Goal: Information Seeking & Learning: Learn about a topic

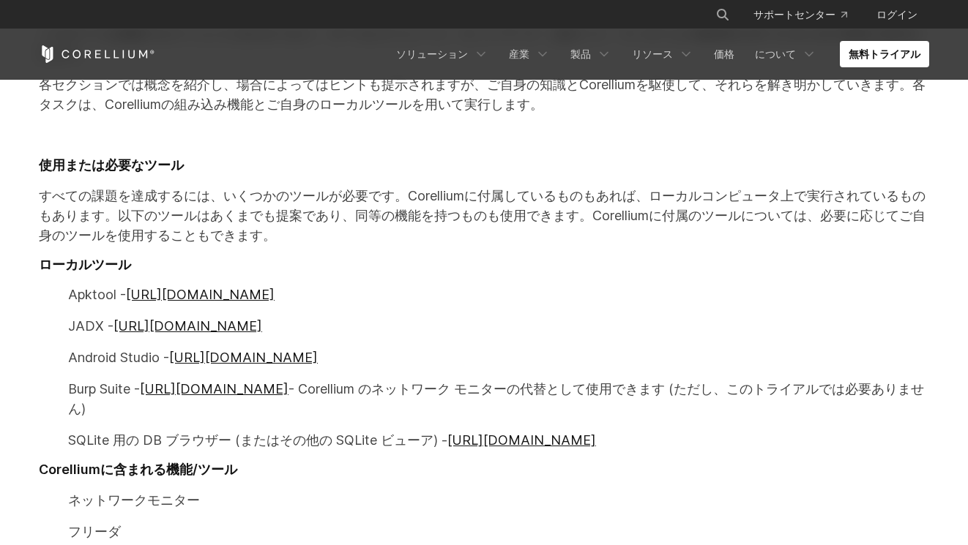
scroll to position [732, 0]
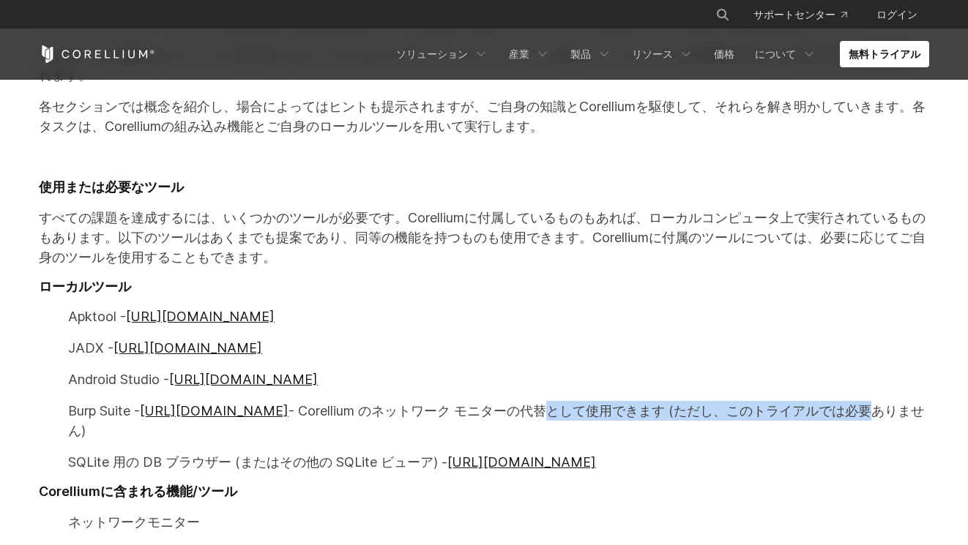
drag, startPoint x: 553, startPoint y: 349, endPoint x: 797, endPoint y: 351, distance: 244.6
click at [797, 403] on font "- Corellium のネットワーク モニターの代替として使用できます (ただし、このトライアルでは必要ありません)" at bounding box center [496, 420] width 856 height 35
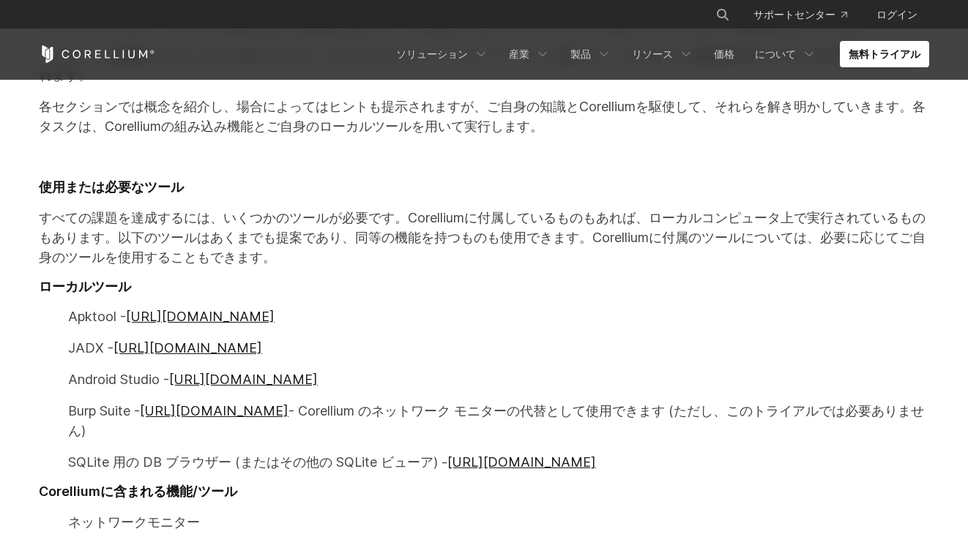
click at [689, 338] on p "JADX - https://github.com/skylot/jadx" at bounding box center [484, 348] width 890 height 20
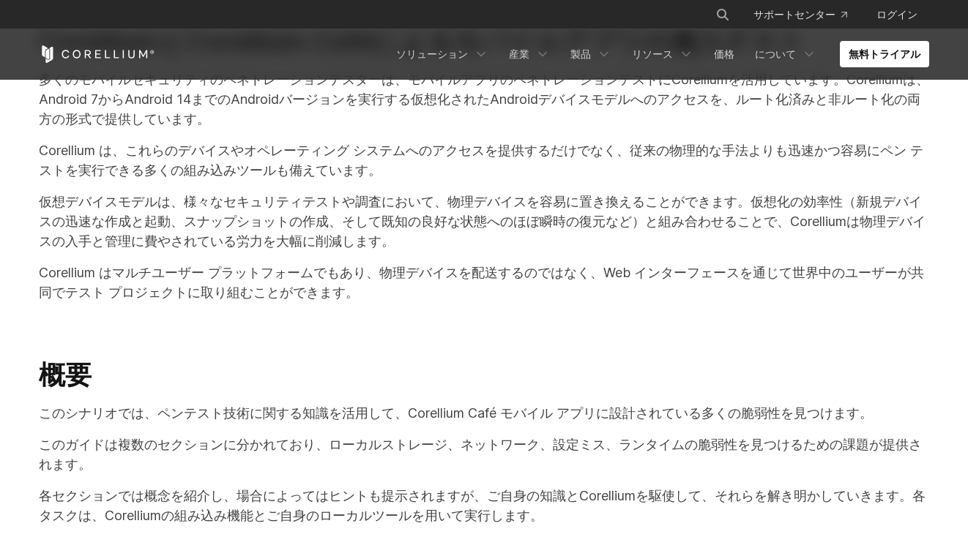
scroll to position [0, 0]
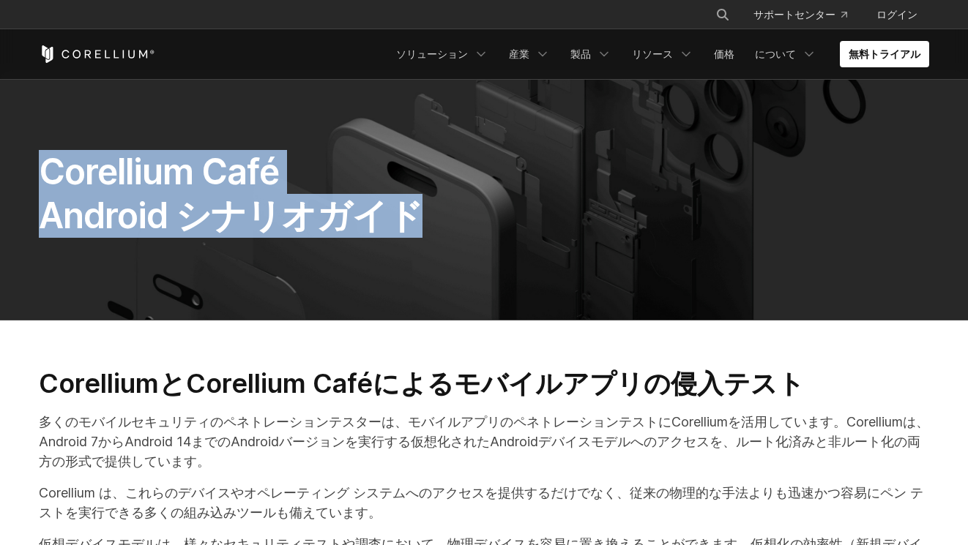
drag, startPoint x: 392, startPoint y: 203, endPoint x: 35, endPoint y: 171, distance: 358.0
click at [35, 171] on div "Corellium Café Android シナリオガイド" at bounding box center [350, 200] width 652 height 100
copy span "Corellium Café Android シナリオガイド"
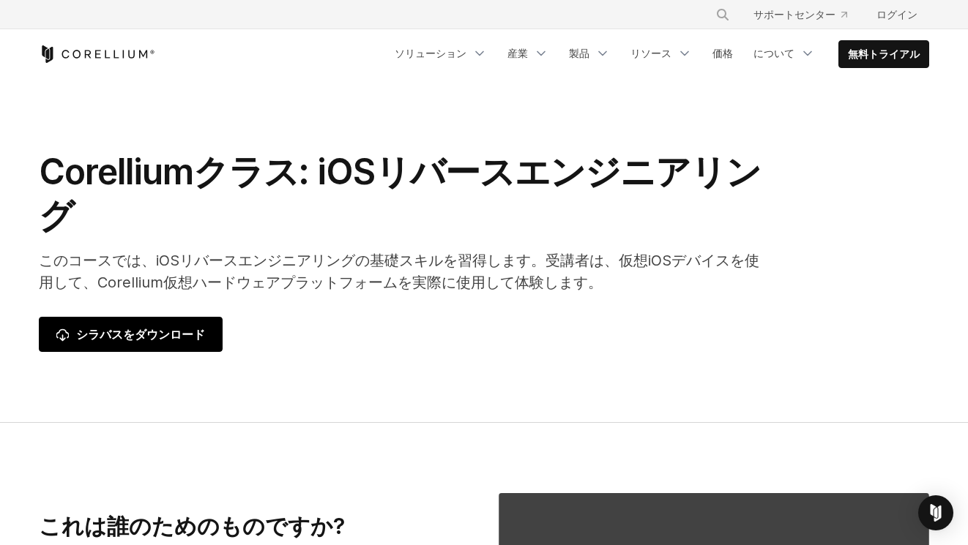
click at [89, 327] on font "シラバスをダウンロード" at bounding box center [140, 334] width 129 height 15
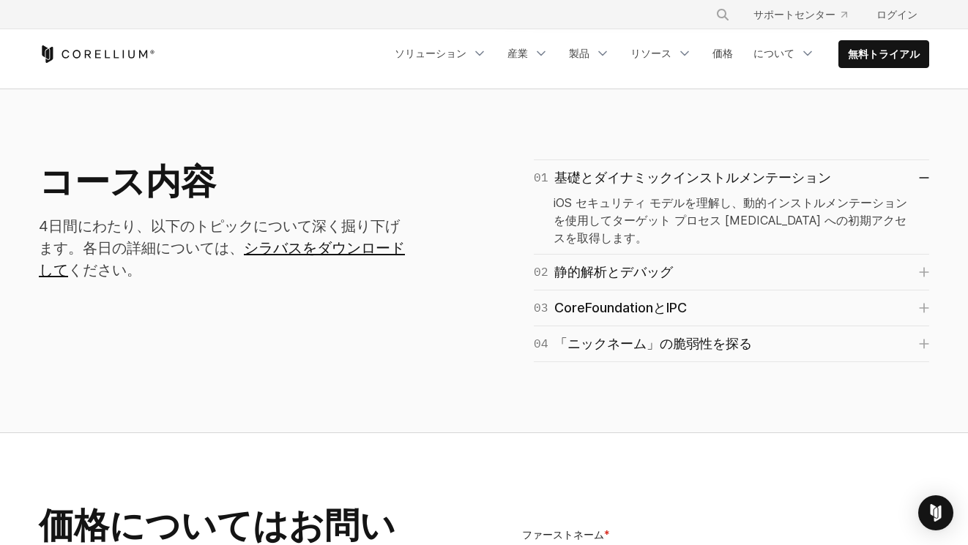
scroll to position [879, 0]
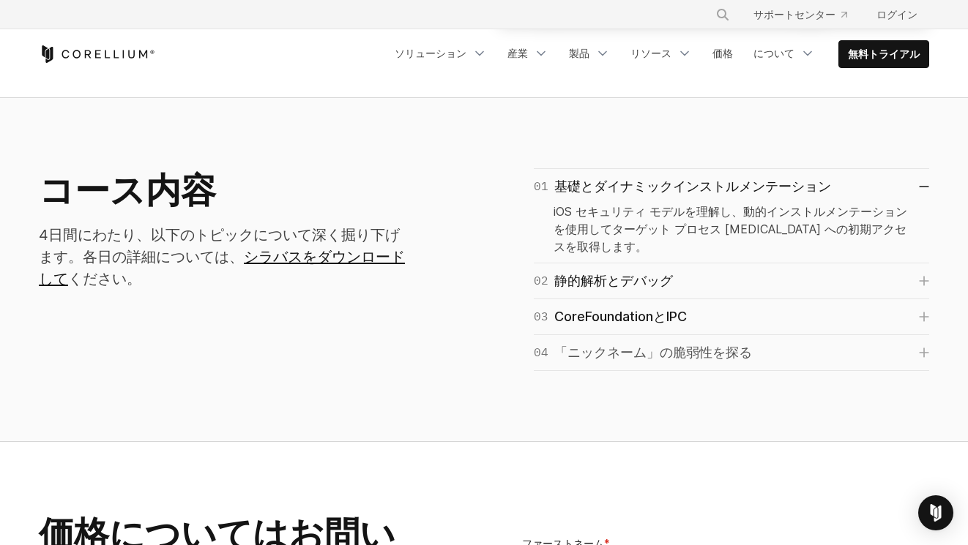
click at [920, 343] on link "04 「ニックネーム」の脆弱性を探る" at bounding box center [731, 353] width 395 height 21
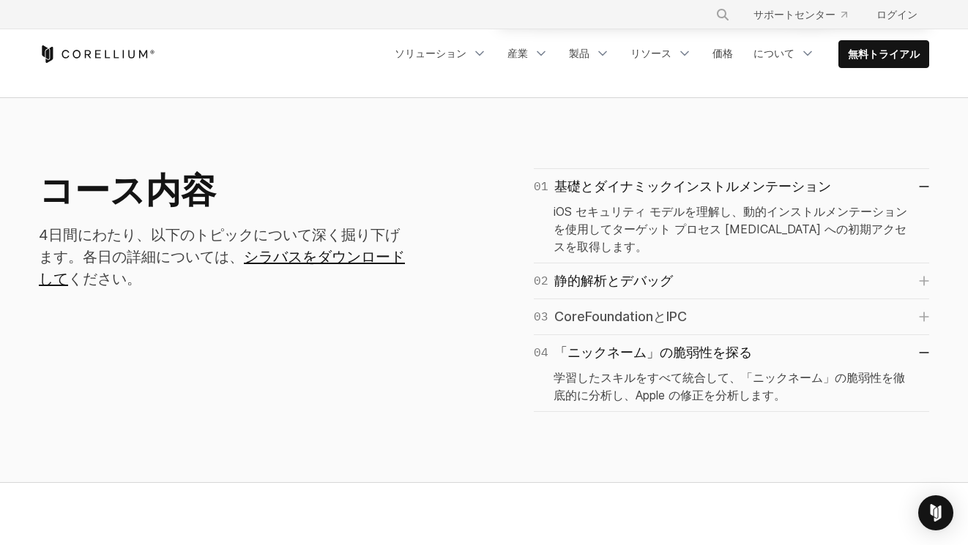
click at [925, 312] on icon at bounding box center [924, 317] width 10 height 10
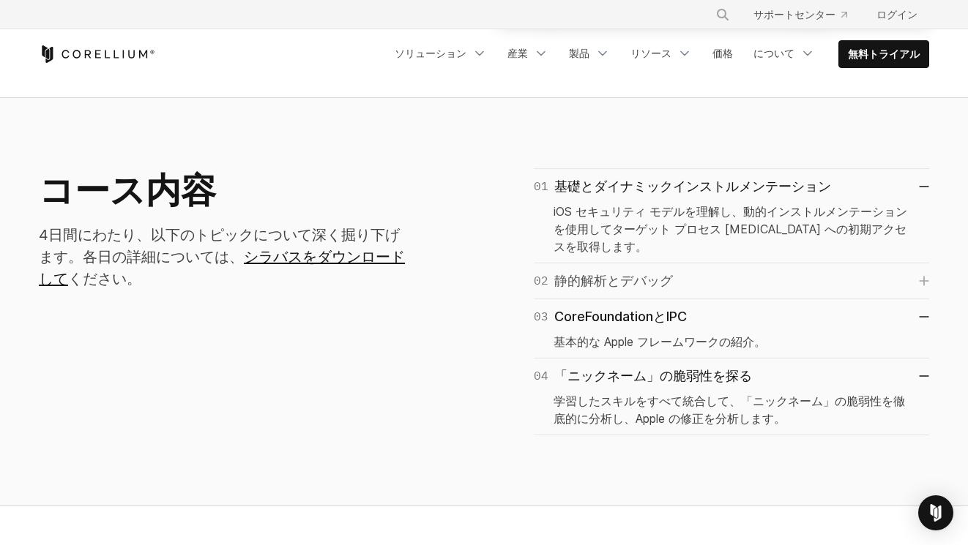
click at [920, 276] on icon at bounding box center [924, 281] width 10 height 10
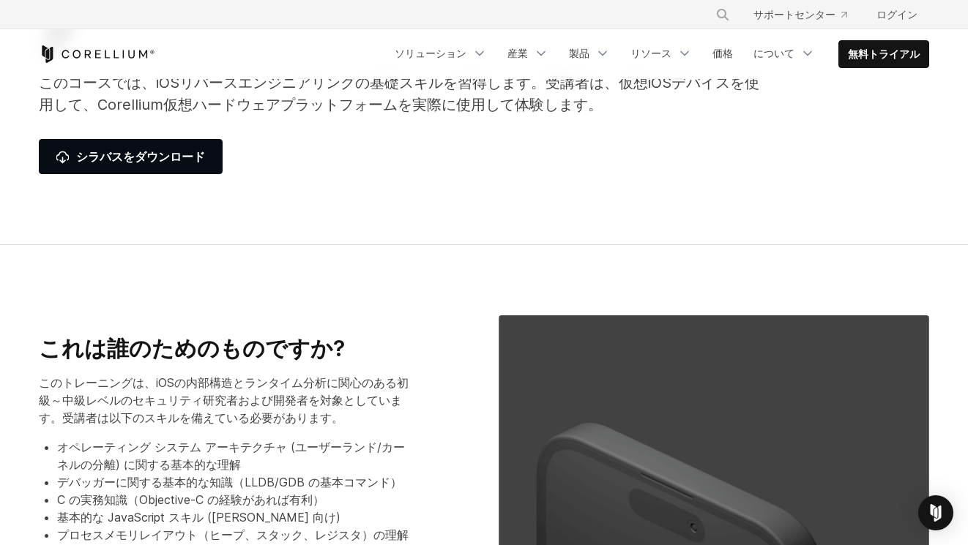
scroll to position [366, 0]
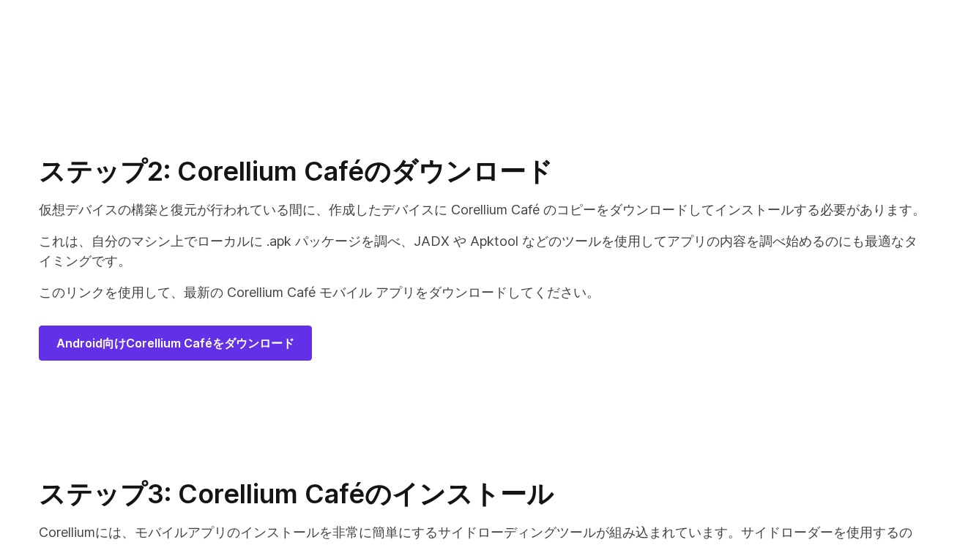
scroll to position [7378, 0]
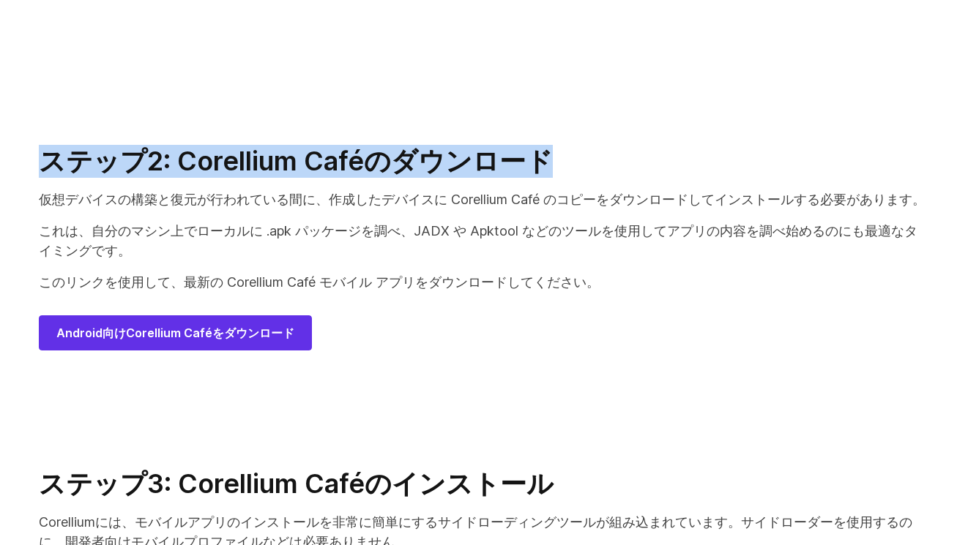
drag, startPoint x: 44, startPoint y: 63, endPoint x: 487, endPoint y: 67, distance: 443.0
click at [487, 145] on h2 "ステップ2: Corellium Caféのダウンロード" at bounding box center [484, 161] width 890 height 33
copy font "ステップ2: Corellium Caféのダウンロード"
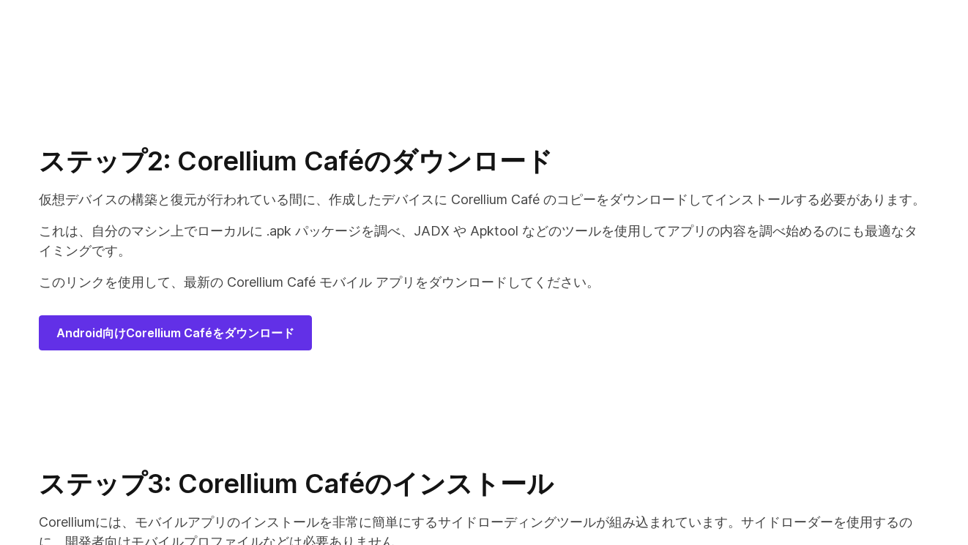
click at [278, 257] on section "ステップ2: Corellium Caféのダウンロード 仮想デバイスの構築と復元が行われている間に、作成したデバイスに Corellium Café のコピ…" at bounding box center [484, 259] width 968 height 323
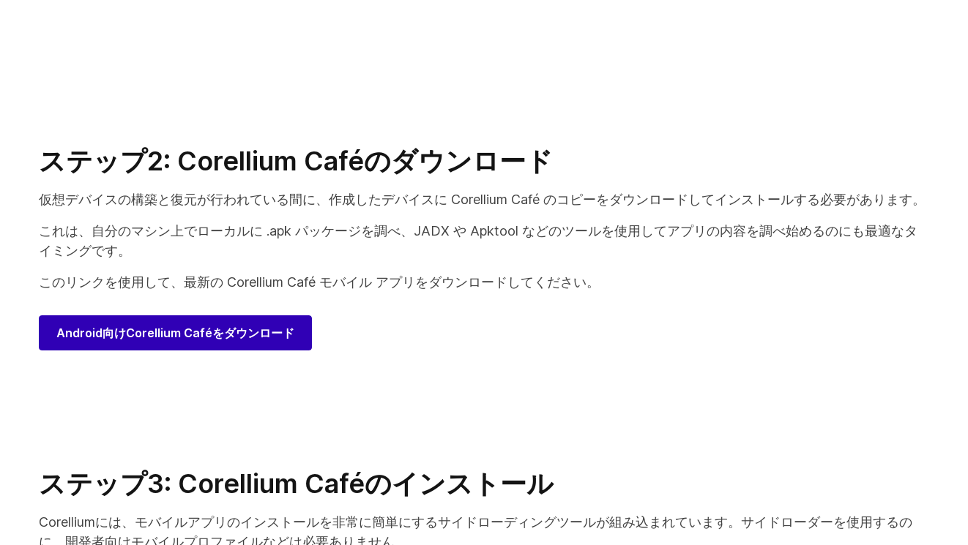
click at [267, 326] on font "Android向けCorellium Caféをダウンロード" at bounding box center [175, 333] width 238 height 15
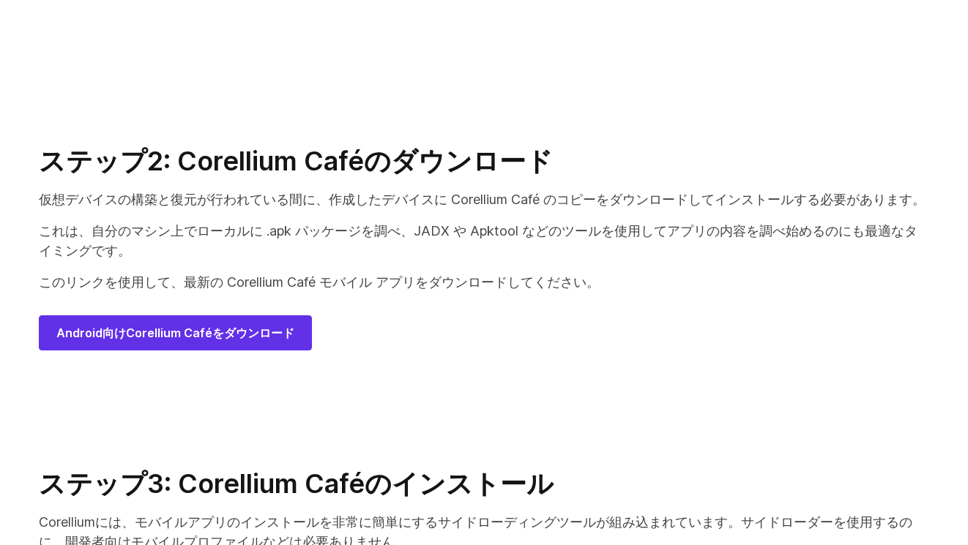
click at [452, 147] on div "ステップ2: Corellium Caféのダウンロード 仮想デバイスの構築と復元が行われている間に、作成したデバイスに Corellium Café のコピ…" at bounding box center [484, 248] width 920 height 206
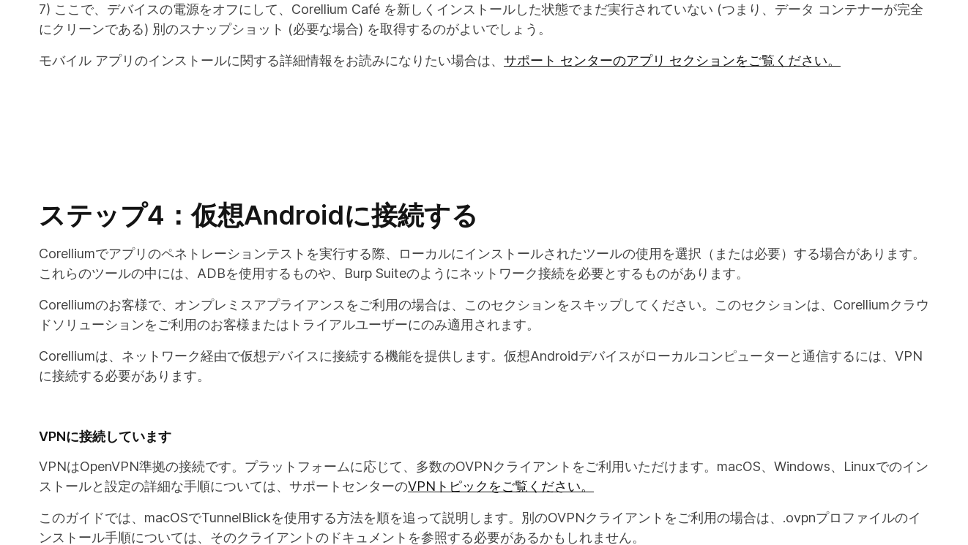
scroll to position [10527, 0]
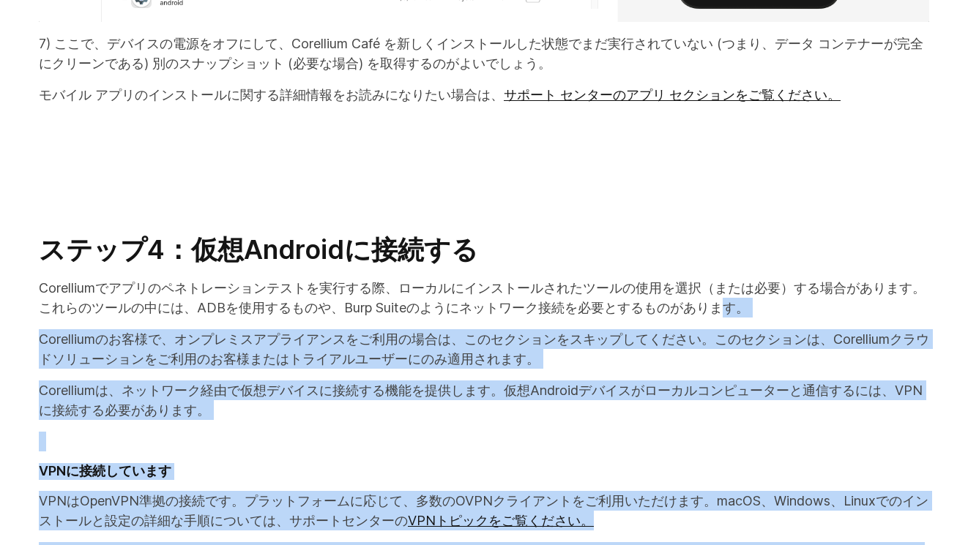
drag, startPoint x: 469, startPoint y: 177, endPoint x: 806, endPoint y: 391, distance: 398.9
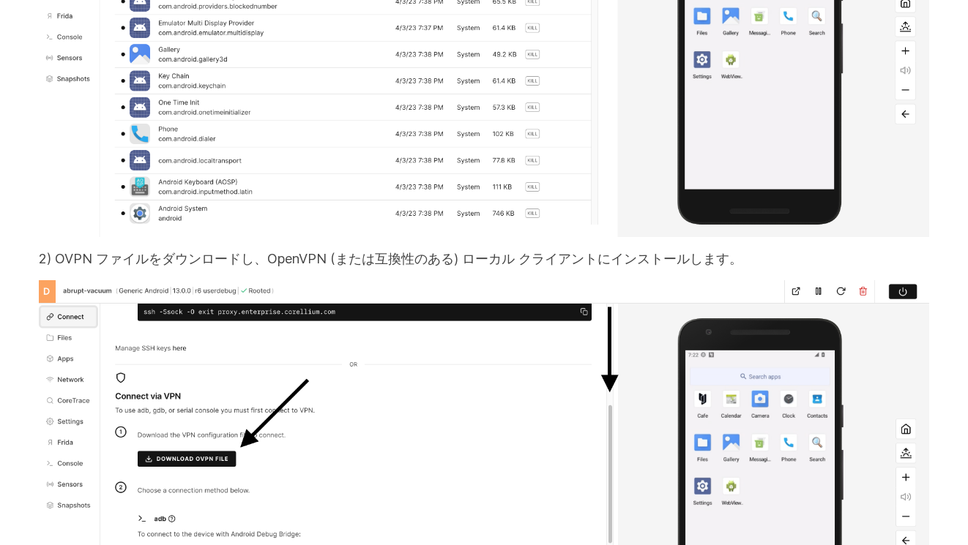
scroll to position [11332, 0]
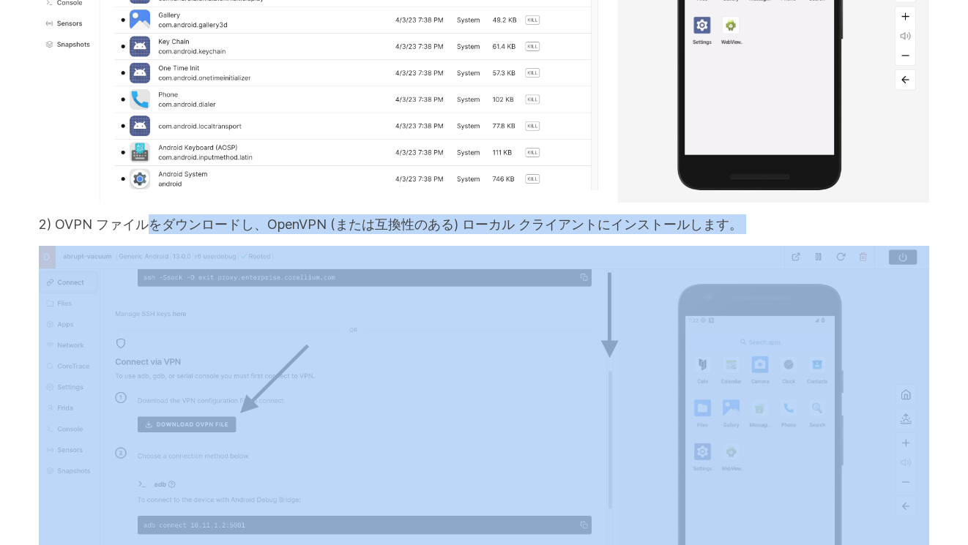
drag, startPoint x: 157, startPoint y: 66, endPoint x: 643, endPoint y: 81, distance: 486.4
click at [528, 217] on font "2) OVPN ファイルをダウンロードし、OpenVPN (または互換性のある) ローカル クライアントにインストールします。" at bounding box center [391, 224] width 704 height 15
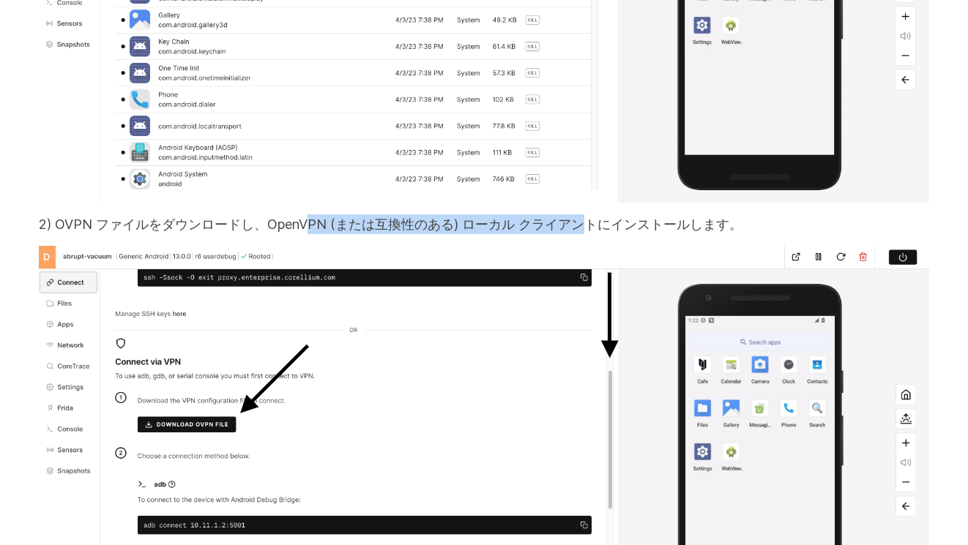
drag, startPoint x: 398, startPoint y: 57, endPoint x: 253, endPoint y: 64, distance: 144.4
click at [254, 217] on font "2) OVPN ファイルをダウンロードし、OpenVPN (または互換性のある) ローカル クライアントにインストールします。" at bounding box center [391, 224] width 704 height 15
click at [253, 217] on font "2) OVPN ファイルをダウンロードし、OpenVPN (または互換性のある) ローカル クライアントにインストールします。" at bounding box center [391, 224] width 704 height 15
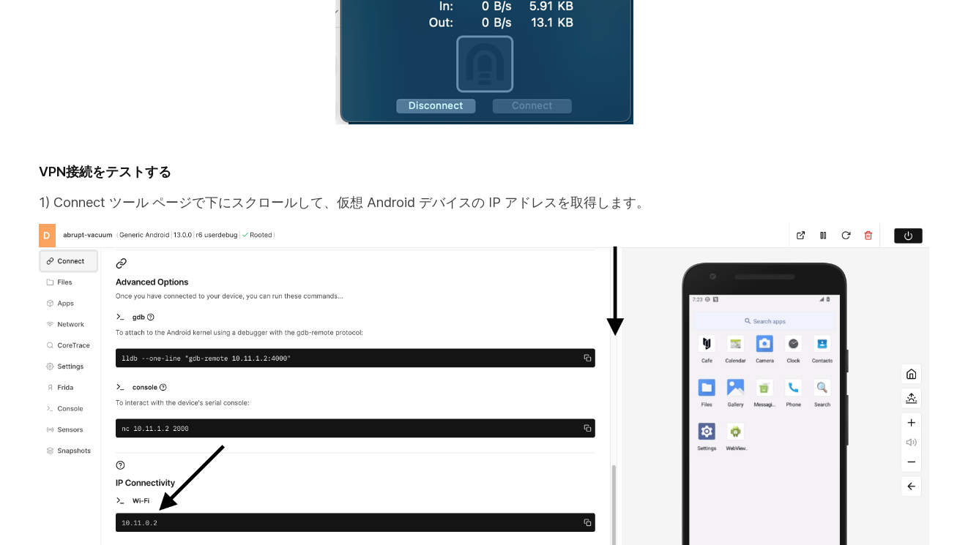
scroll to position [12723, 0]
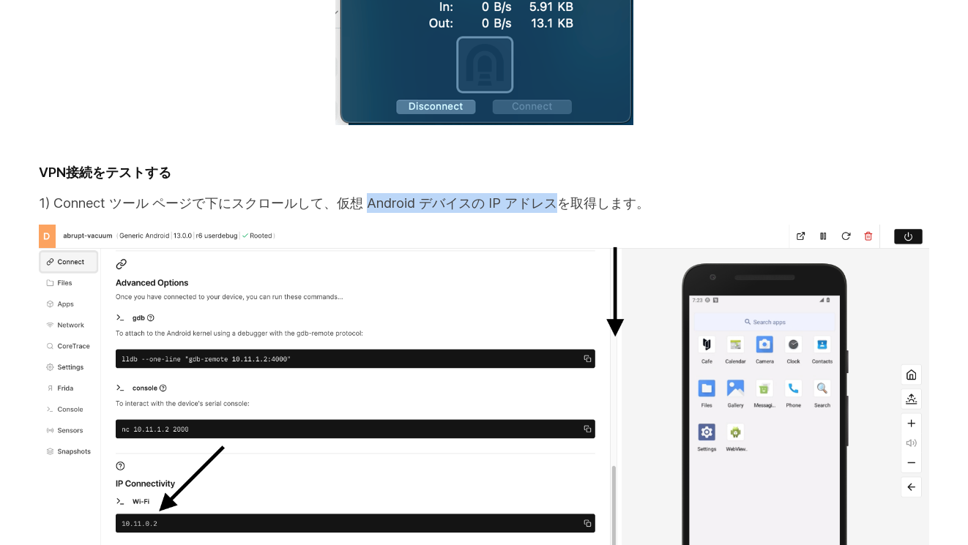
drag, startPoint x: 420, startPoint y: 53, endPoint x: 495, endPoint y: 53, distance: 75.4
click at [495, 195] on font "1) Connect ツール ページで下にスクロールして、仮想 Android デバイスの IP アドレスを取得します。" at bounding box center [344, 202] width 611 height 15
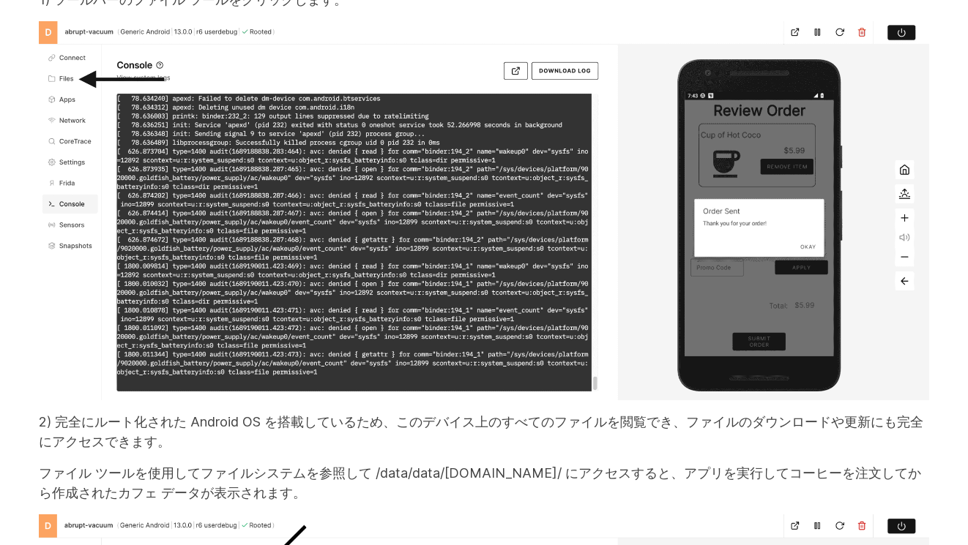
scroll to position [19313, 0]
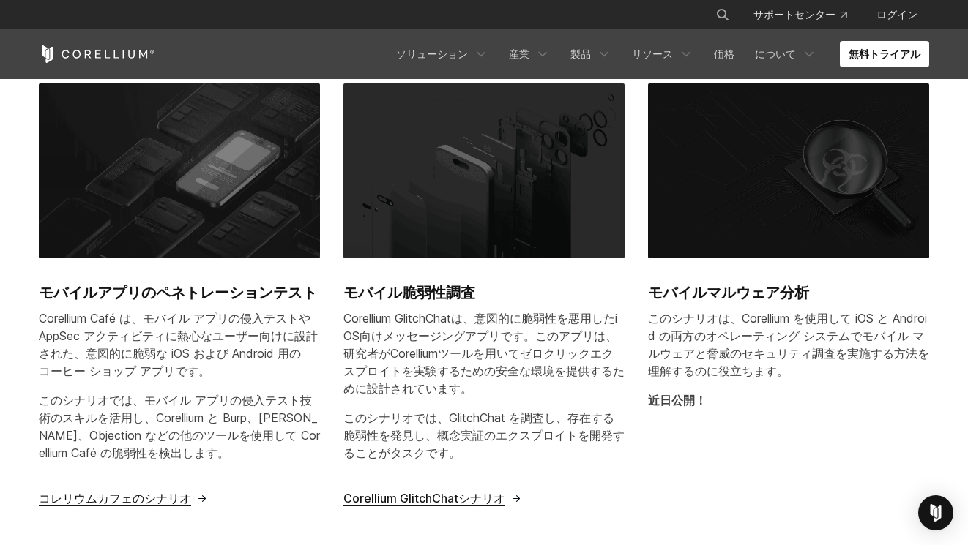
scroll to position [513, 0]
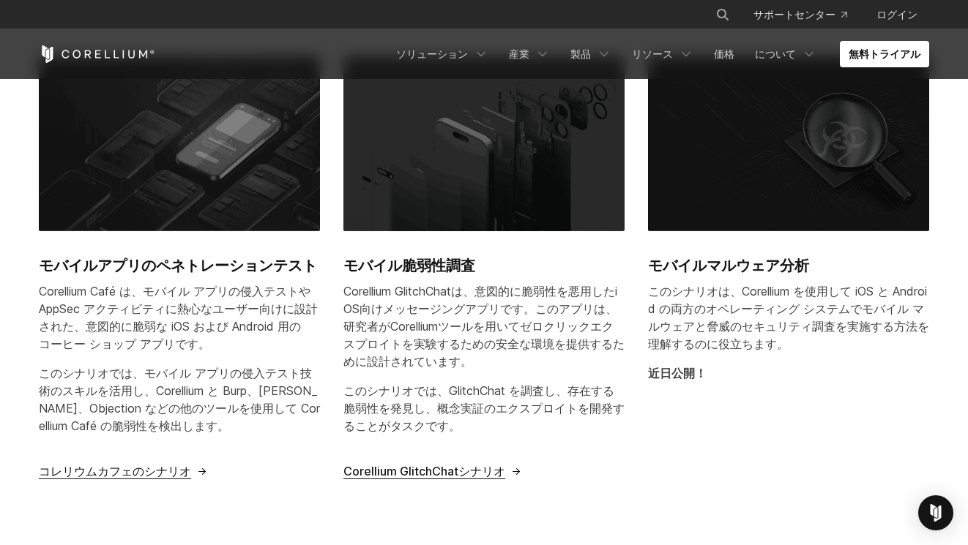
click at [455, 464] on font "Corellium GlitchChatシナリオ" at bounding box center [424, 471] width 162 height 15
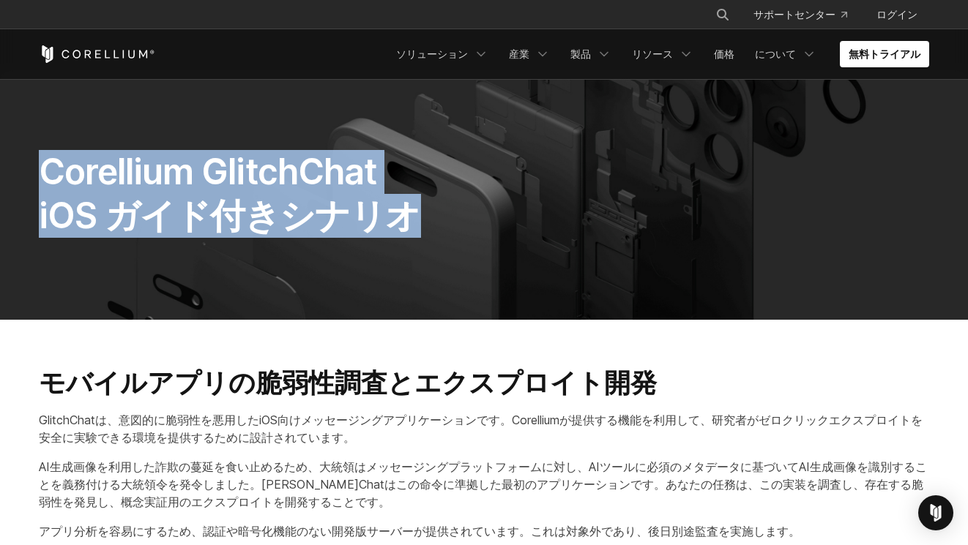
drag, startPoint x: 386, startPoint y: 225, endPoint x: 34, endPoint y: 162, distance: 357.8
click at [34, 162] on div "Corellium GlitchChat iOS ガイド付きシナリオ" at bounding box center [350, 200] width 652 height 100
copy span "Corellium GlitchChat iOS ガイド付きシナリオ"
click at [469, 218] on h1 "Corellium GlitchChat iOS ガイド付きシナリオ" at bounding box center [350, 194] width 622 height 88
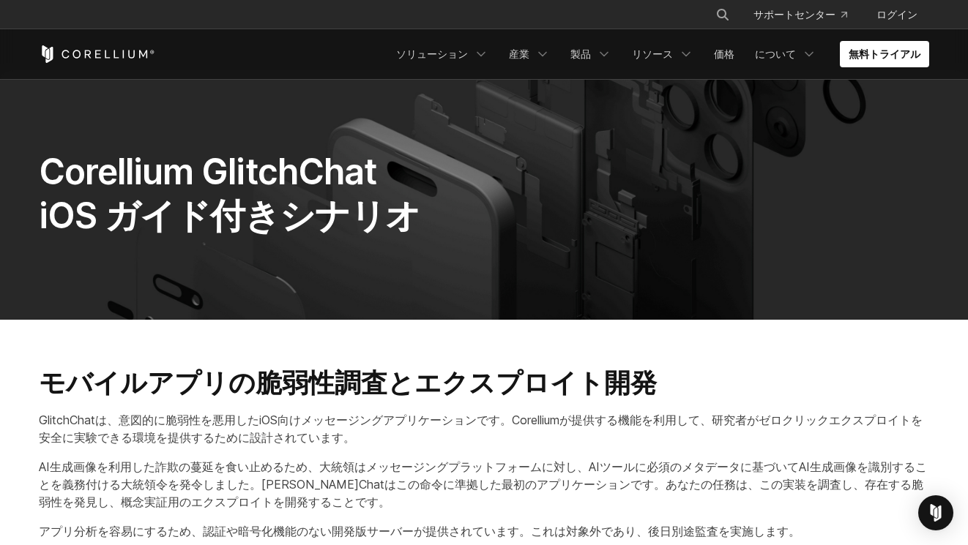
click at [477, 191] on h1 "Corellium GlitchChat iOS ガイド付きシナリオ" at bounding box center [350, 194] width 622 height 88
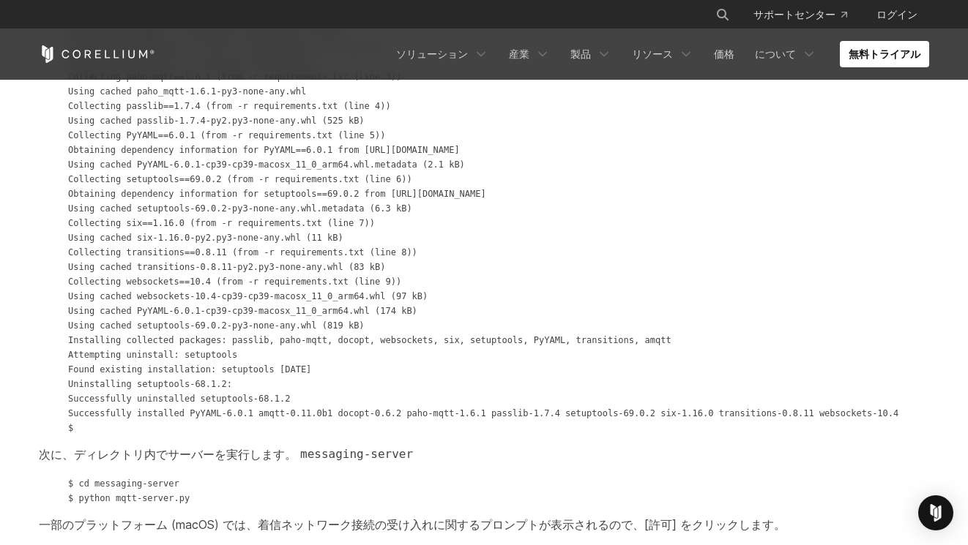
scroll to position [1977, 0]
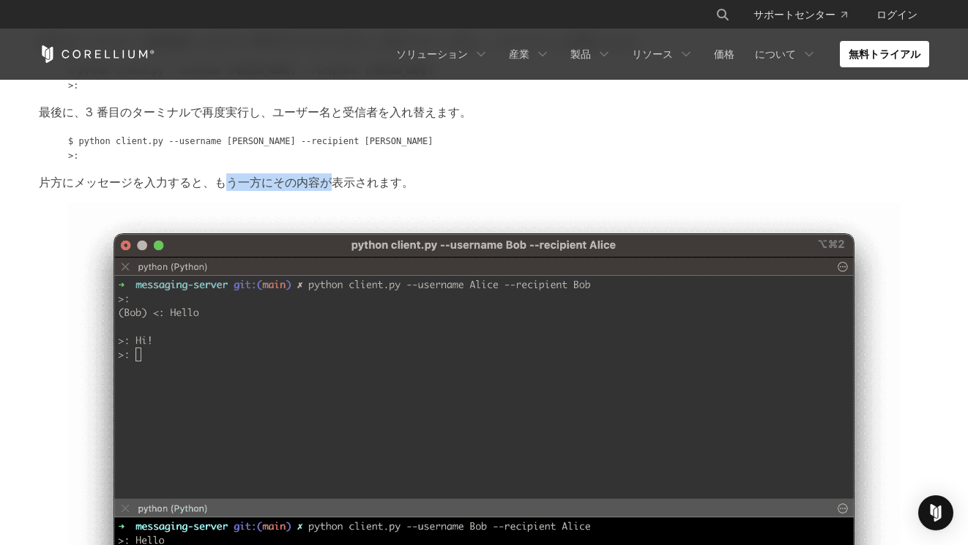
drag, startPoint x: 187, startPoint y: 144, endPoint x: 381, endPoint y: 160, distance: 195.4
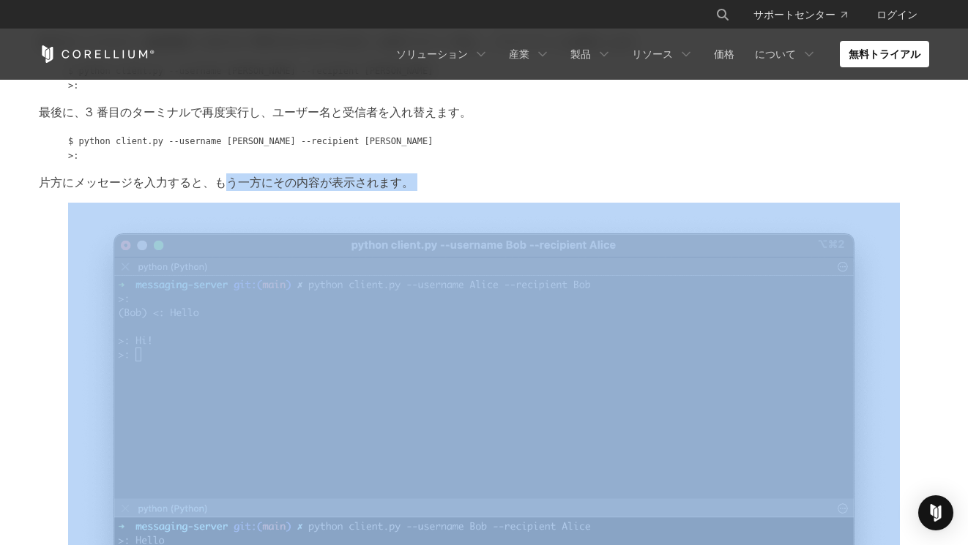
click at [376, 160] on div "ステップ1: サーバーのセットアップ GlitchChat Server には Python 3.9 が必要です。 プロジェクトのルート ディレクトリ内から、…" at bounding box center [484, 55] width 920 height 1522
click at [381, 160] on div "ステップ1: サーバーのセットアップ GlitchChat Server には Python 3.9 が必要です。 プロジェクトのルート ディレクトリ内から、…" at bounding box center [484, 55] width 920 height 1522
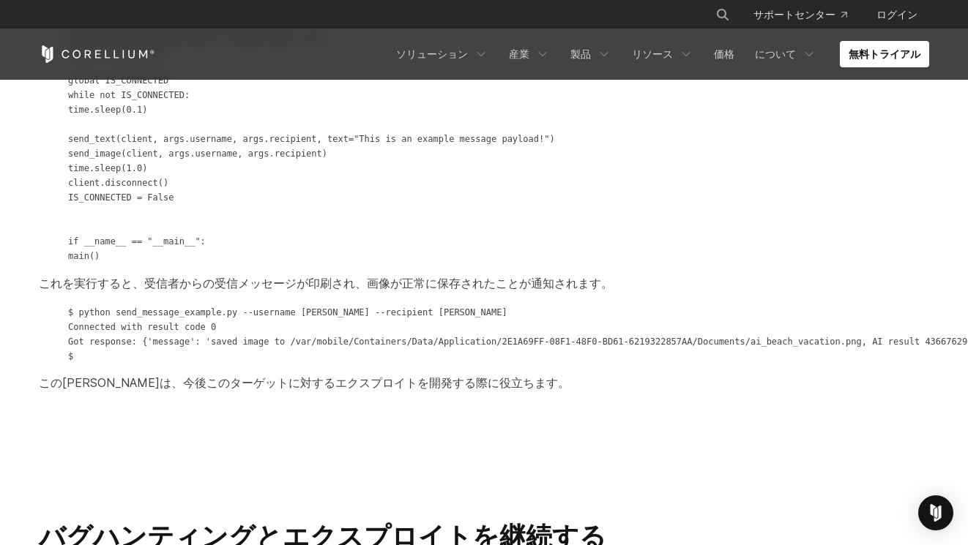
scroll to position [13033, 0]
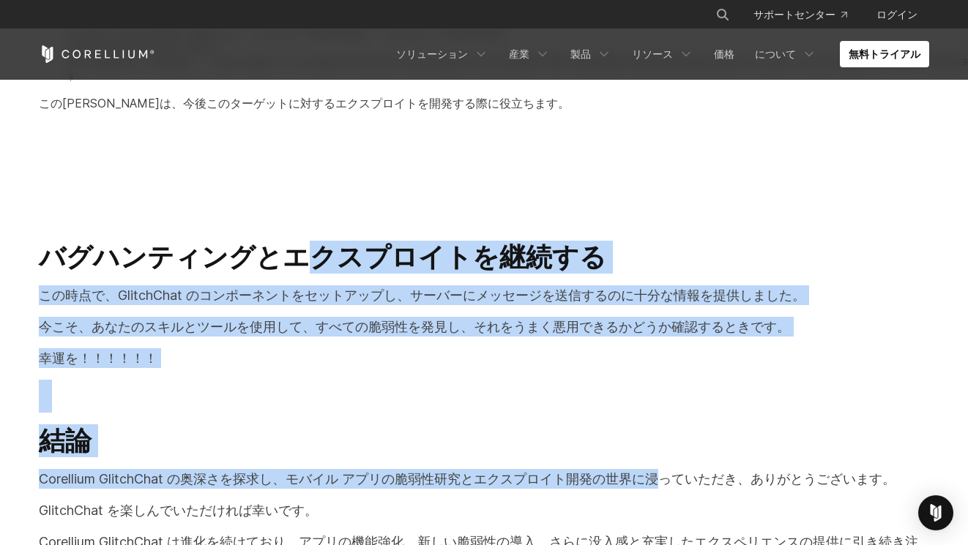
drag, startPoint x: 236, startPoint y: 114, endPoint x: 619, endPoint y: 330, distance: 439.0
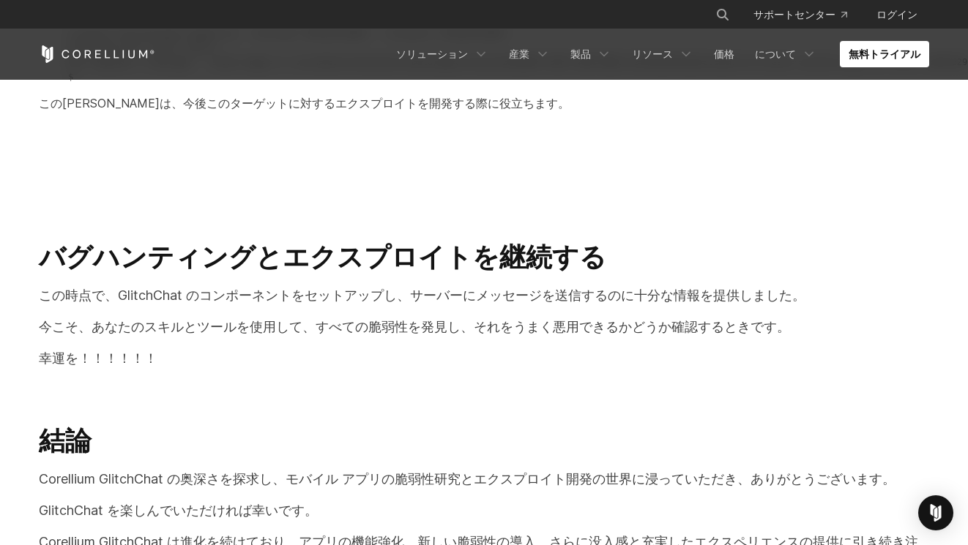
click at [485, 319] on font "今こそ、あなたのスキルとツールを使用して、すべての脆弱性を発見し、それをうまく悪用できるかどうか確認するときです。" at bounding box center [414, 326] width 751 height 15
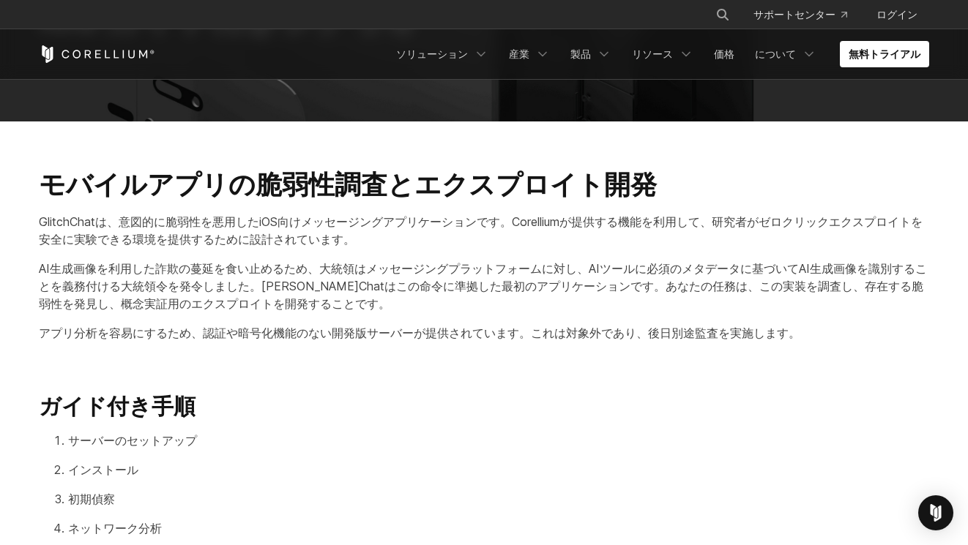
scroll to position [220, 0]
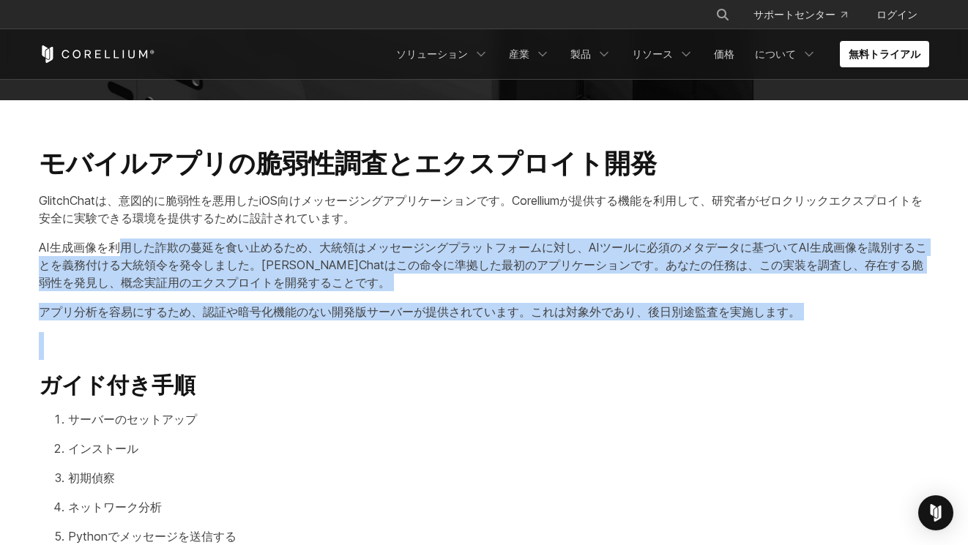
drag, startPoint x: 116, startPoint y: 245, endPoint x: 748, endPoint y: 322, distance: 637.3
click at [742, 321] on div "モバイルアプリの脆弱性調査とエクスプロイト開発 GlitchChatは、意図的に脆弱性を悪用したiOS向けメッセージングアプリケーションです。Corelliu…" at bounding box center [484, 410] width 920 height 527
click at [735, 310] on div "モバイルアプリの脆弱性調査とエクスプロイト開発 GlitchChatは、意図的に脆弱性を悪用したiOS向けメッセージングアプリケーションです。Corelliu…" at bounding box center [484, 410] width 920 height 527
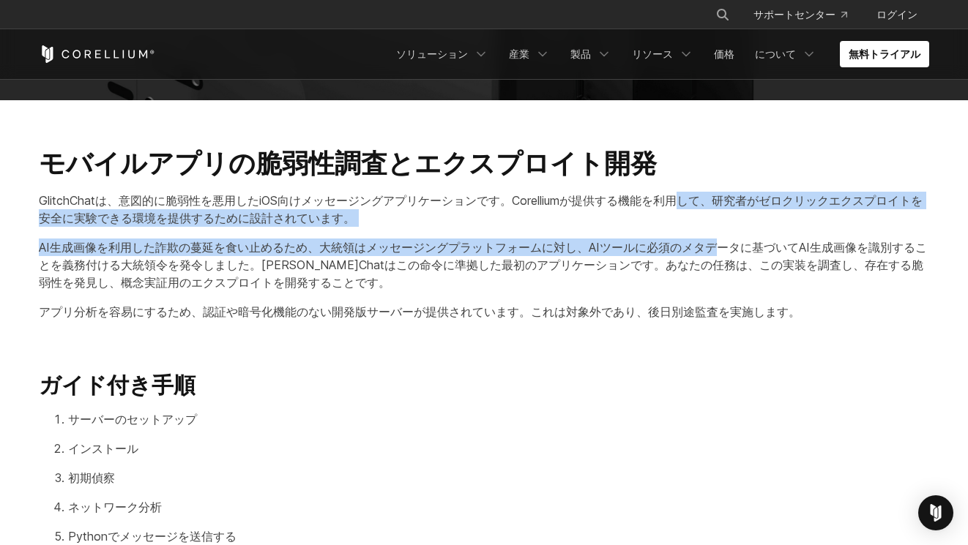
drag, startPoint x: 603, startPoint y: 247, endPoint x: 595, endPoint y: 206, distance: 41.2
click at [595, 206] on div "モバイルアプリの脆弱性調査とエクスプロイト開発 GlitchChatは、意図的に脆弱性を悪用したiOS向けメッセージングアプリケーションです。Corelliu…" at bounding box center [484, 410] width 920 height 527
click at [595, 206] on font "GlitchChatは、意図的に脆弱性を悪用したiOS向けメッセージングアプリケーションです。Corelliumが提供する機能を利用して、研究者がゼロクリック…" at bounding box center [481, 209] width 884 height 32
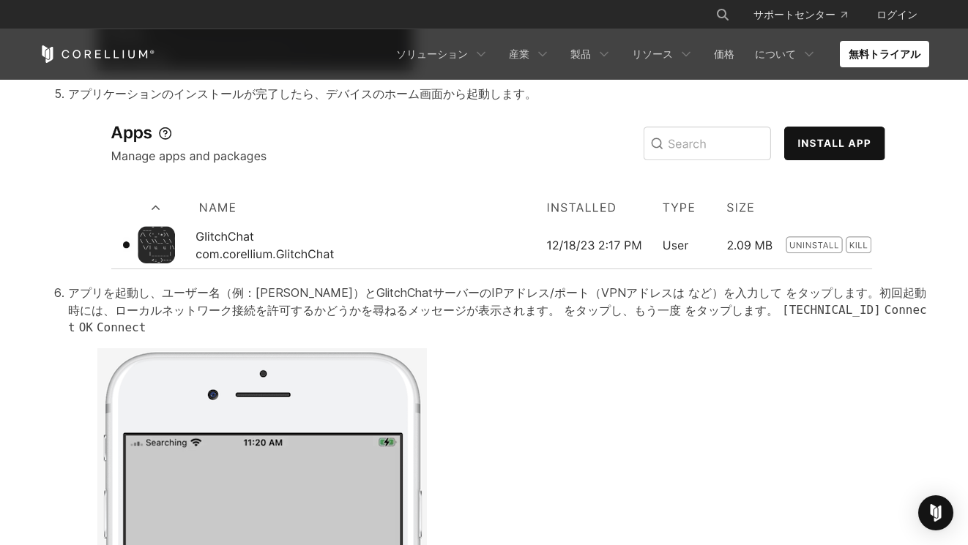
scroll to position [3148, 0]
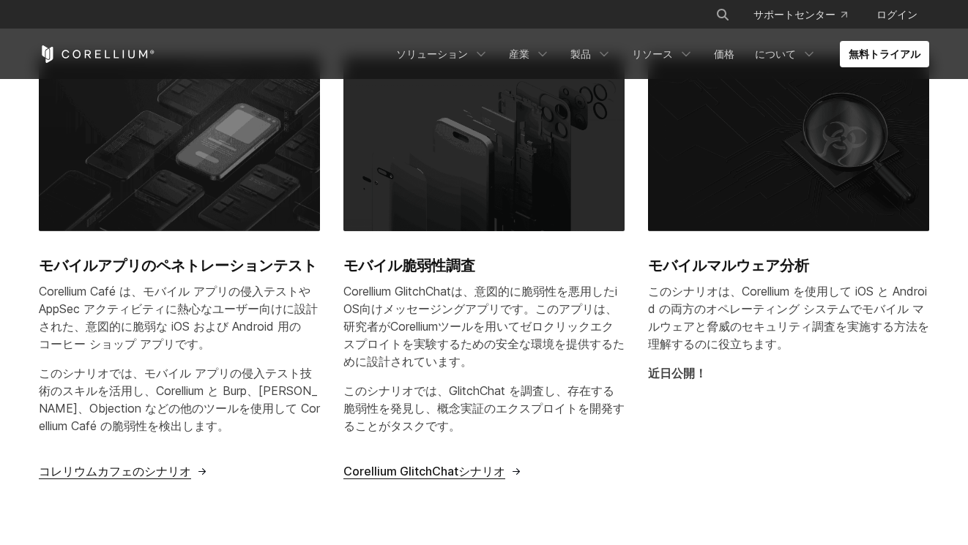
scroll to position [552, 0]
